Goal: Task Accomplishment & Management: Manage account settings

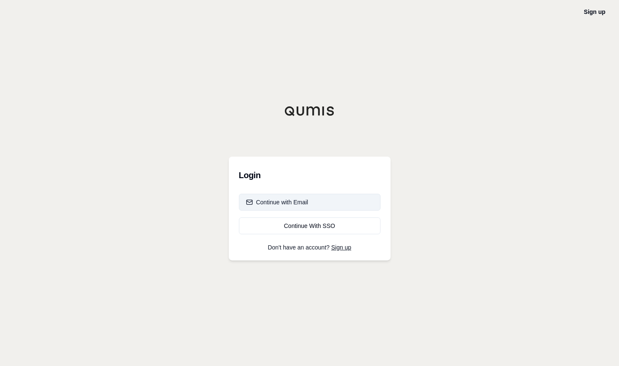
click at [307, 202] on div "Continue with Email" at bounding box center [277, 202] width 62 height 8
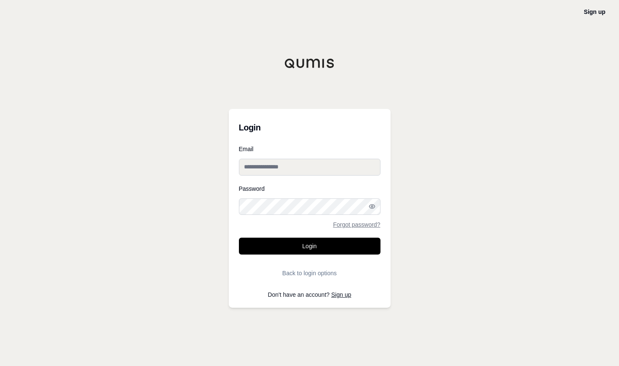
click at [289, 170] on input "Email" at bounding box center [310, 167] width 142 height 17
type input "**********"
click at [239, 237] on button "Login" at bounding box center [310, 245] width 142 height 17
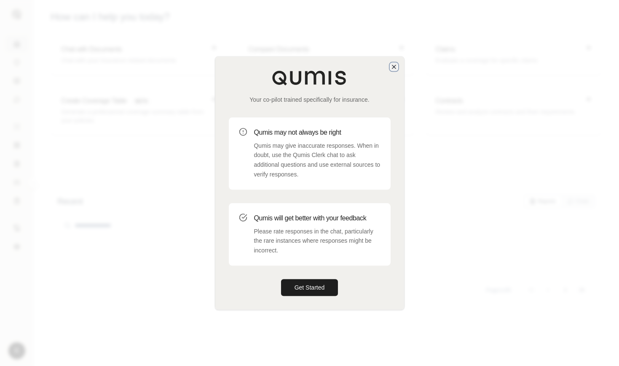
click at [394, 67] on icon "button" at bounding box center [394, 66] width 7 height 7
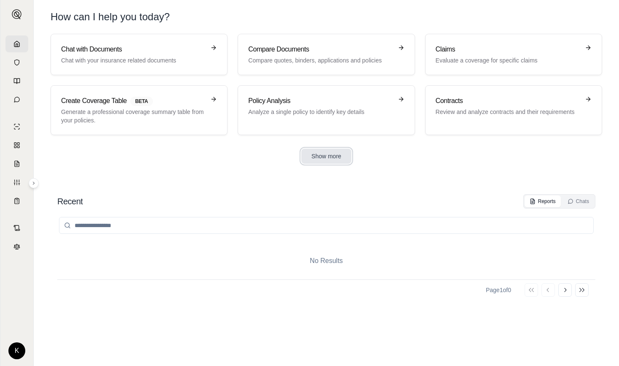
click at [316, 155] on button "Show more" at bounding box center [326, 155] width 50 height 15
